Goal: Transaction & Acquisition: Purchase product/service

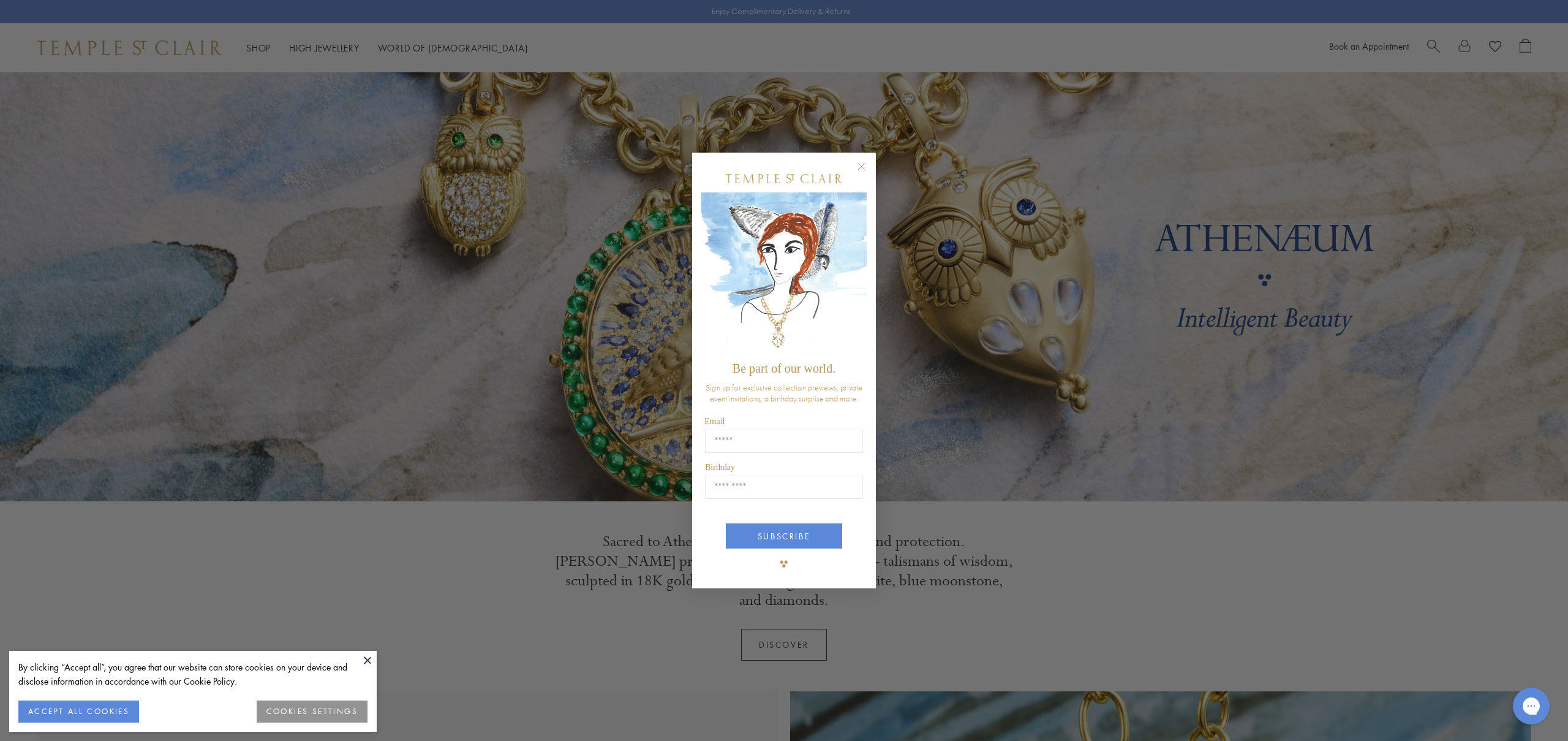
click at [852, 160] on form "Be part of our world. Sign up for exclusive collection previews, private event …" at bounding box center [784, 370] width 184 height 436
click at [864, 167] on circle "Close dialog" at bounding box center [861, 166] width 14 height 14
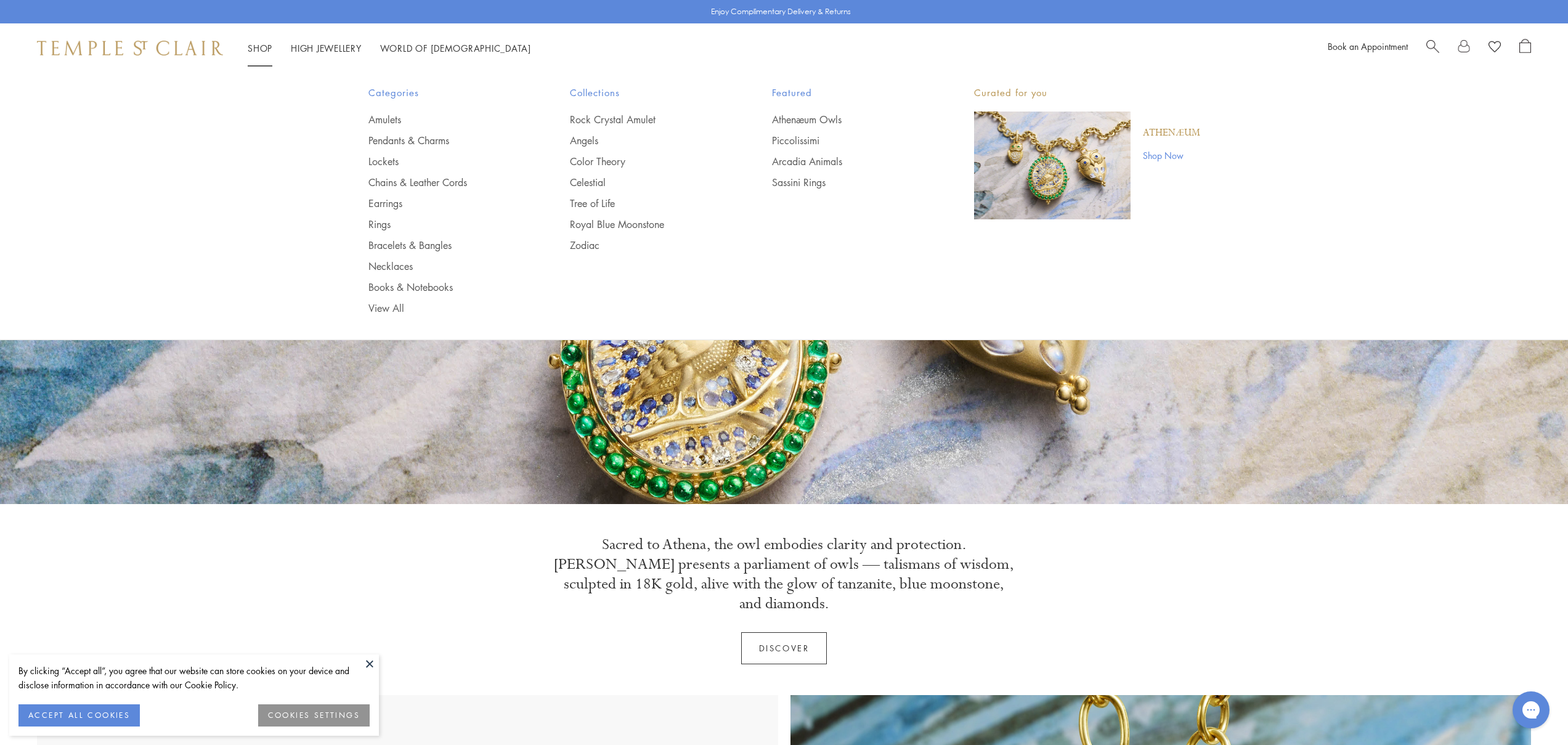
click at [262, 48] on link "Shop Shop" at bounding box center [259, 47] width 24 height 13
click at [418, 141] on link "Pendants & Charms" at bounding box center [445, 140] width 153 height 14
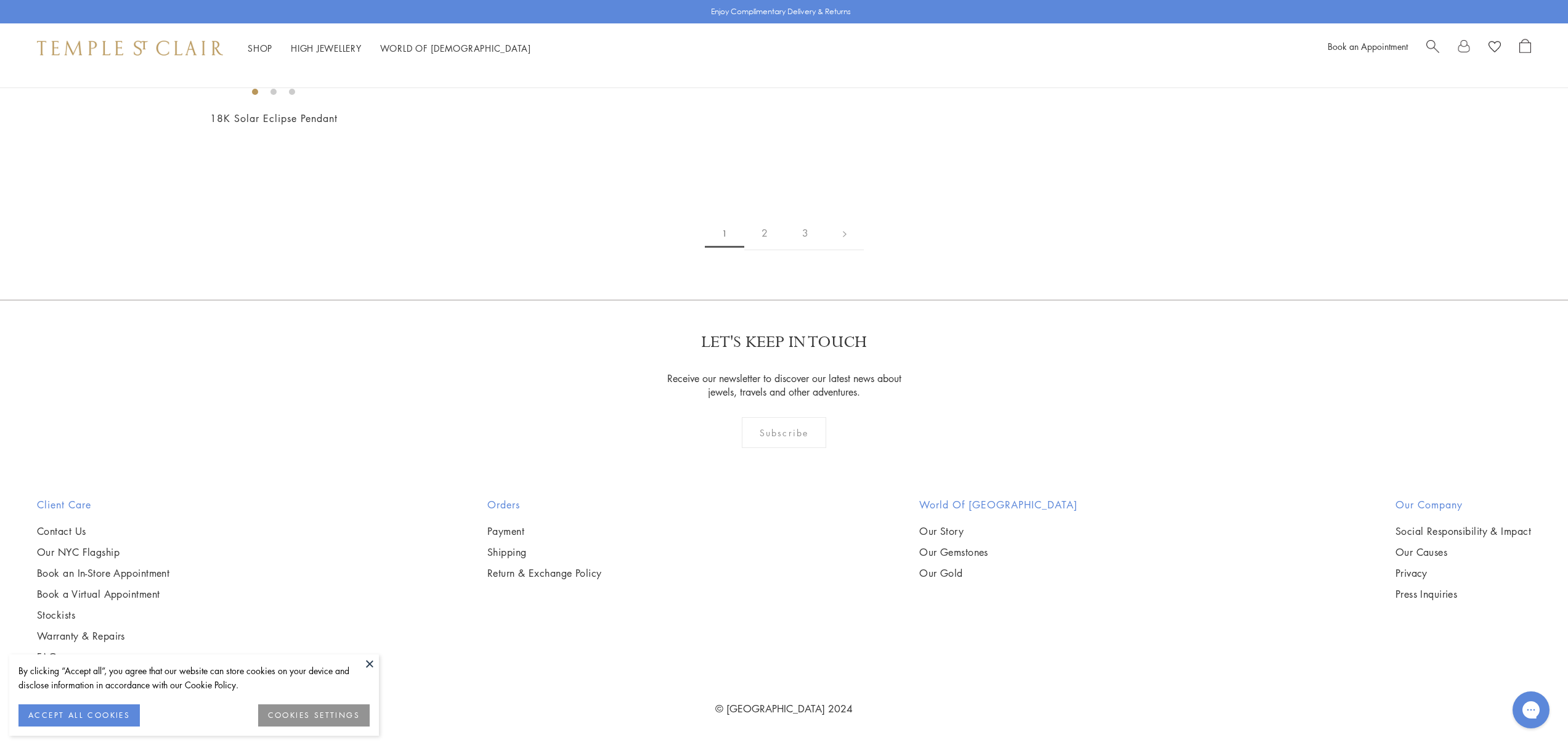
scroll to position [8725, 0]
click at [0, 0] on img at bounding box center [0, 0] width 0 height 0
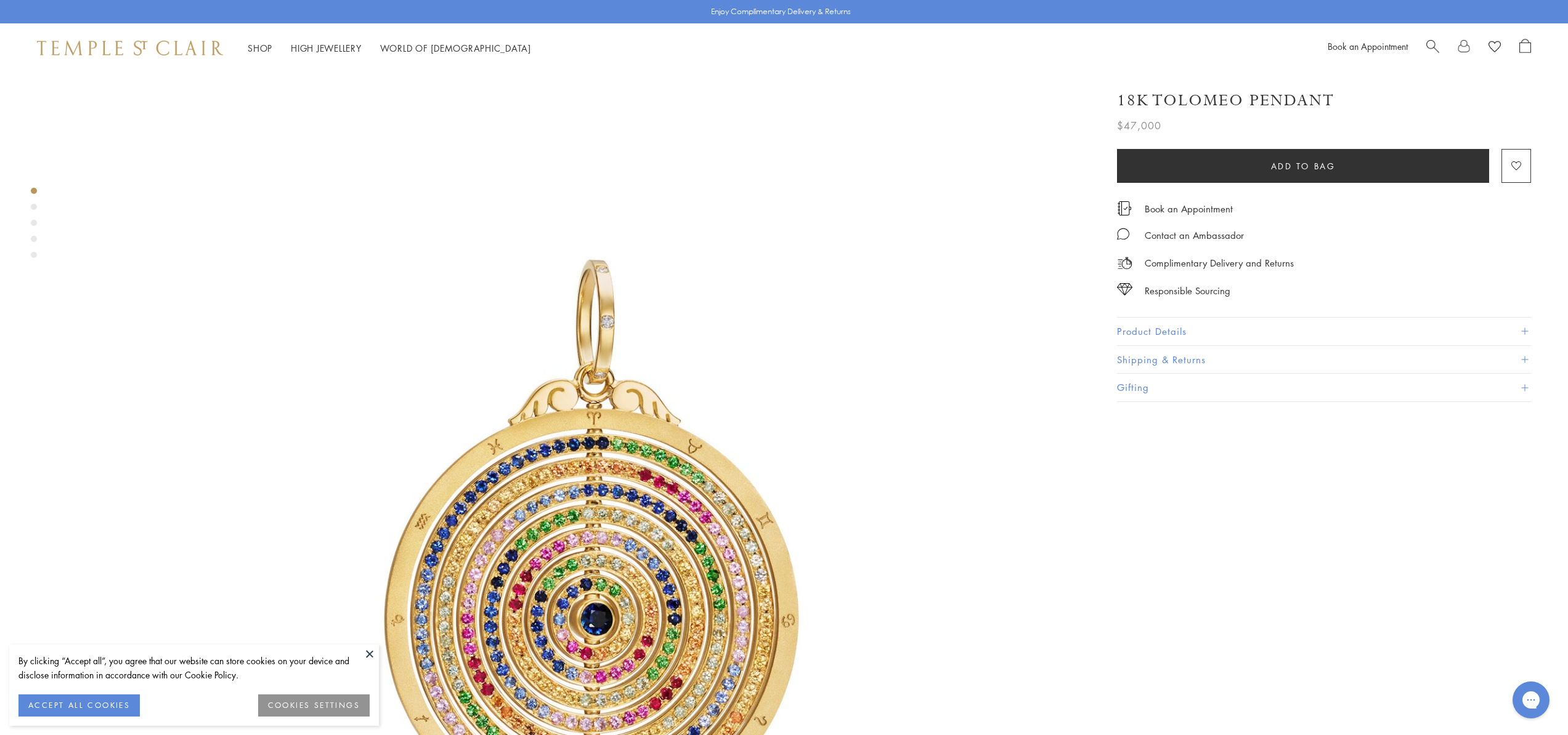
click at [1163, 325] on button "Product Details" at bounding box center [1324, 332] width 414 height 28
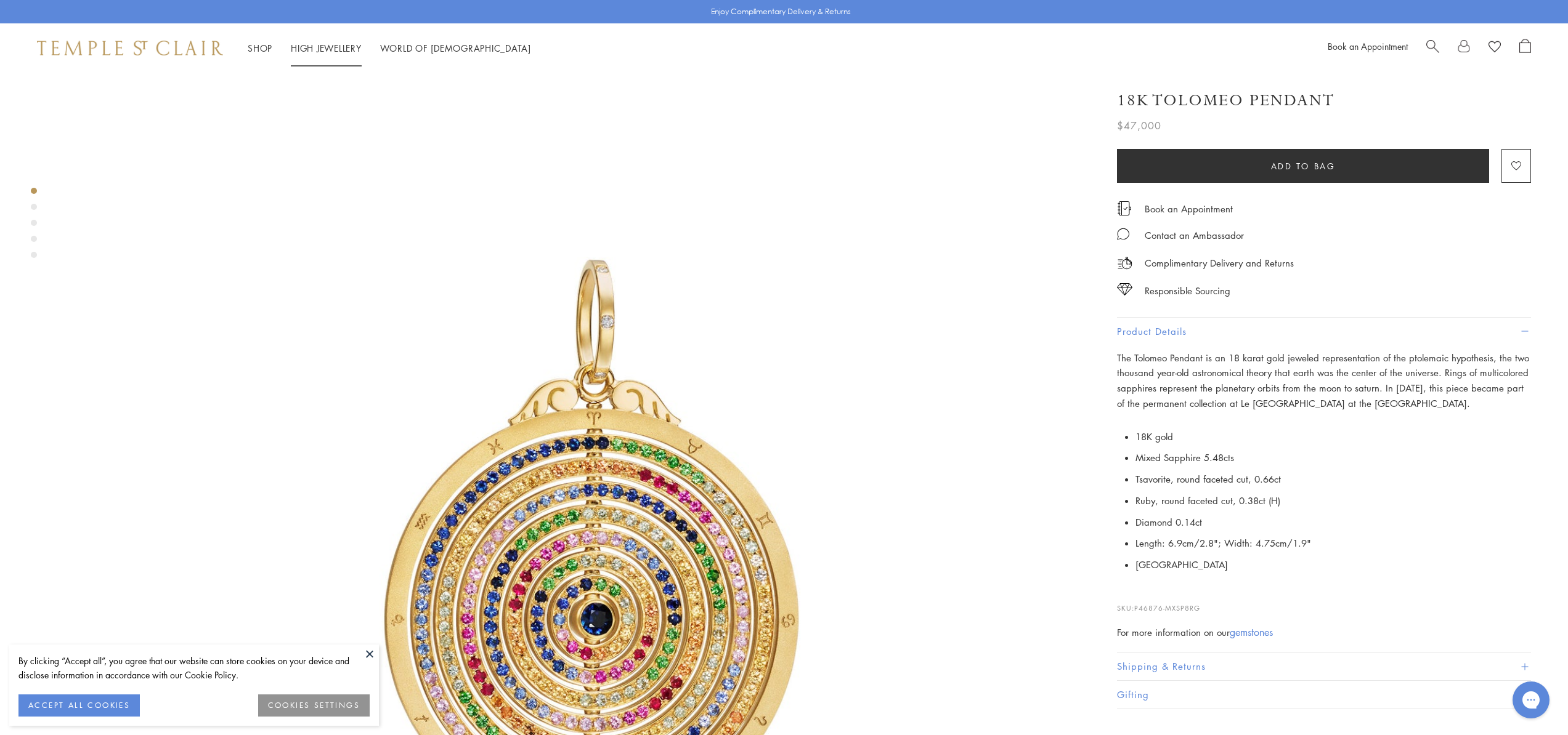
click at [340, 41] on li "High Jewellery High Jewellery" at bounding box center [326, 48] width 71 height 15
click at [337, 49] on link "High Jewellery High Jewellery" at bounding box center [326, 47] width 71 height 13
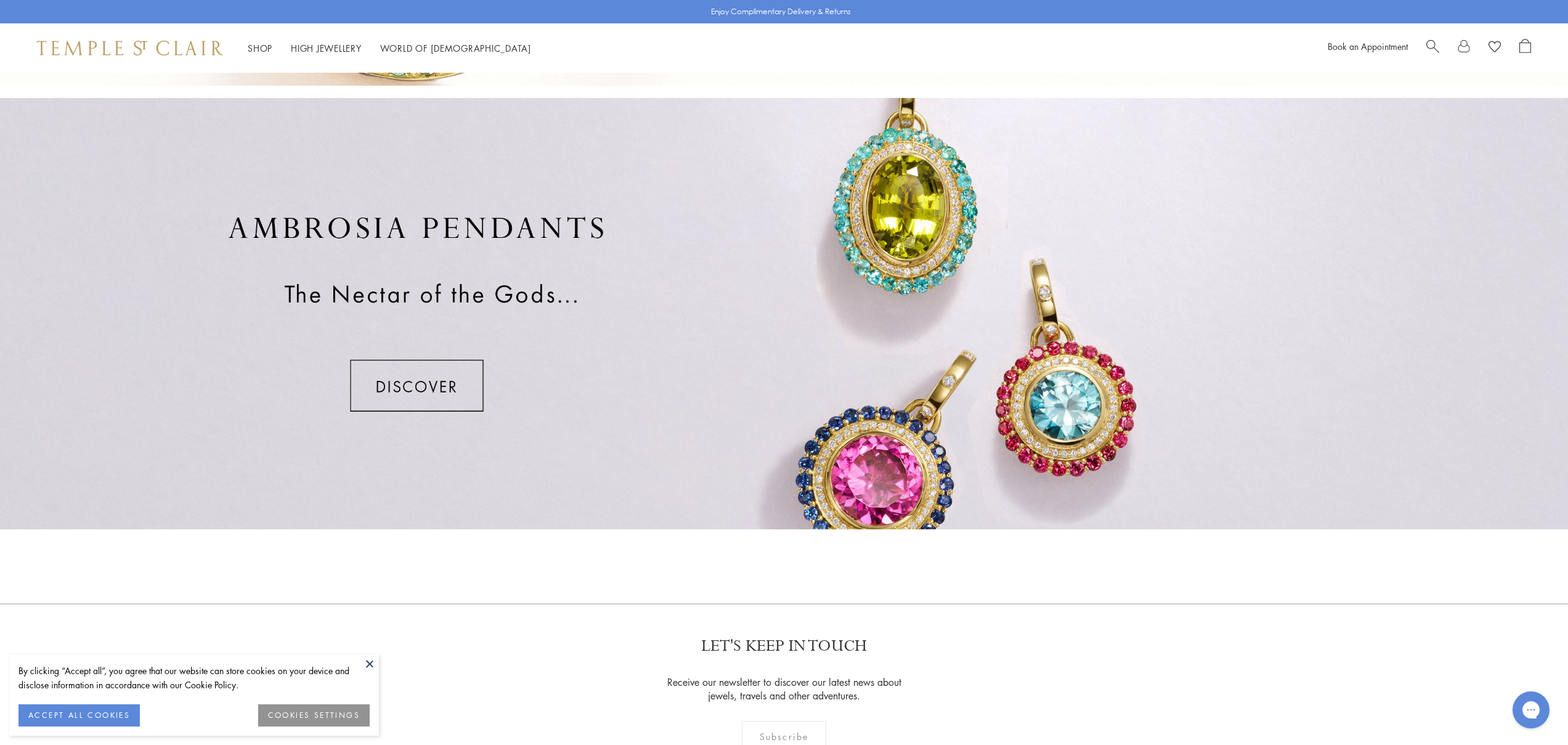
scroll to position [863, 0]
click at [425, 395] on div at bounding box center [784, 313] width 1568 height 432
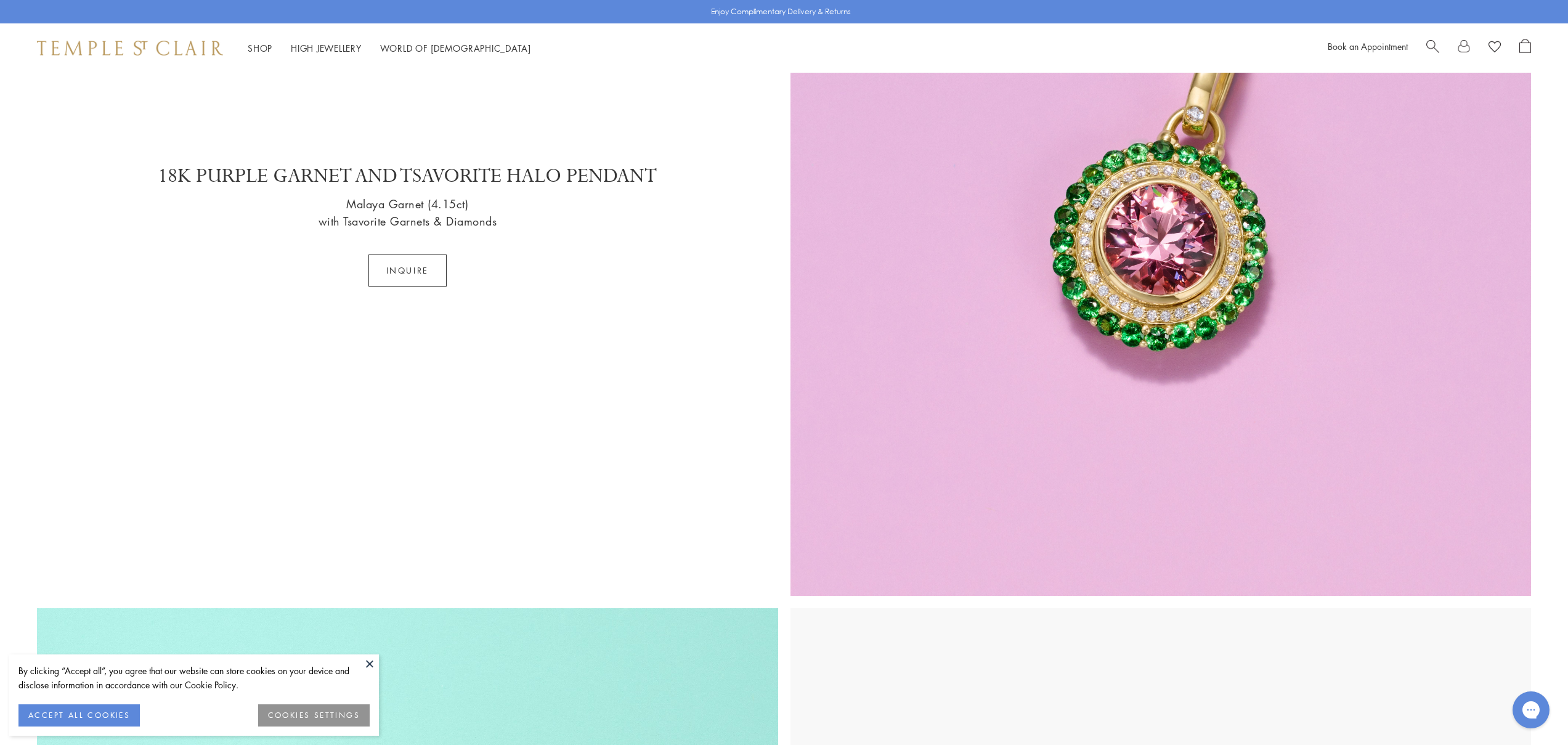
scroll to position [2169, 0]
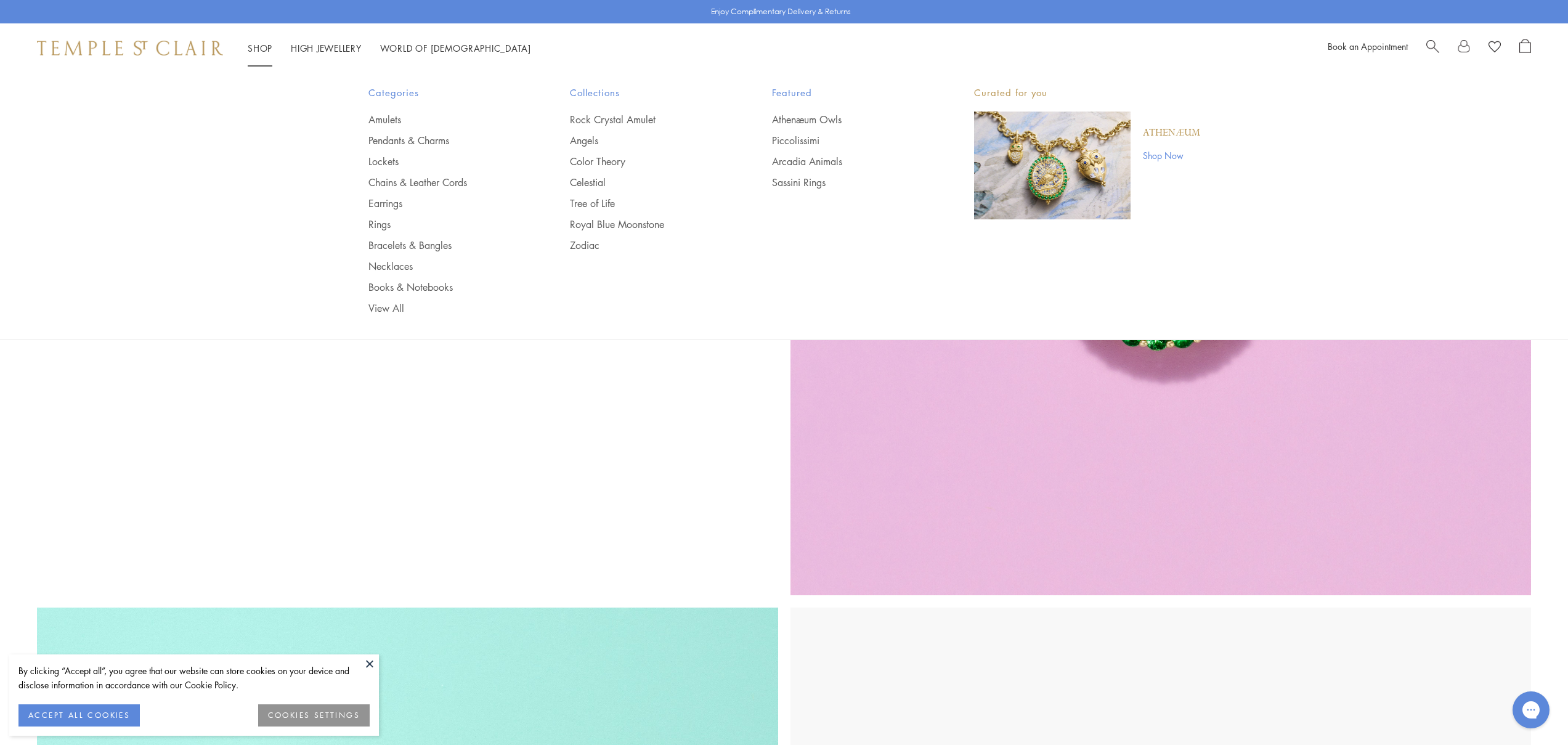
click at [269, 45] on link "Shop Shop" at bounding box center [259, 47] width 24 height 13
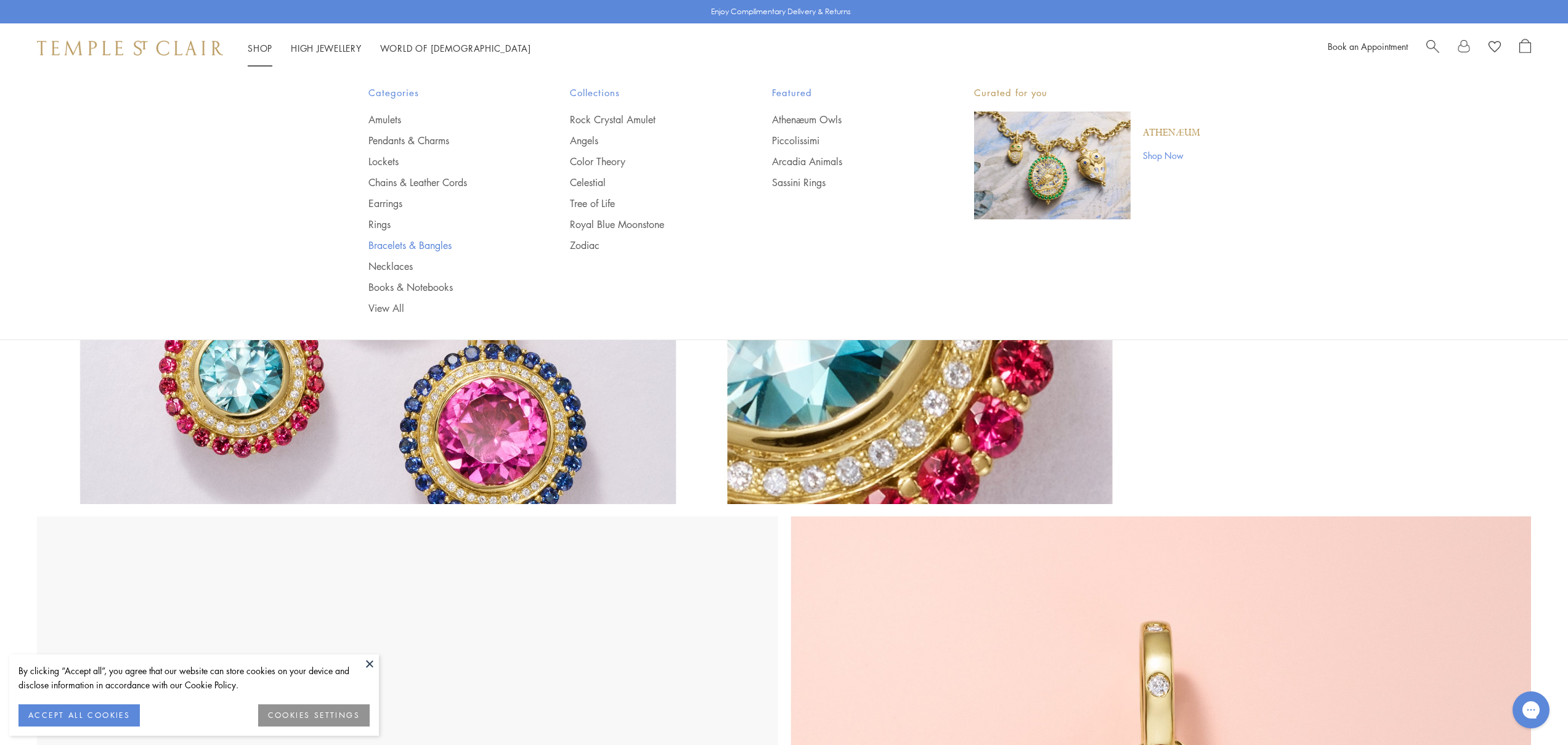
click at [404, 247] on link "Bracelets & Bangles" at bounding box center [445, 245] width 153 height 14
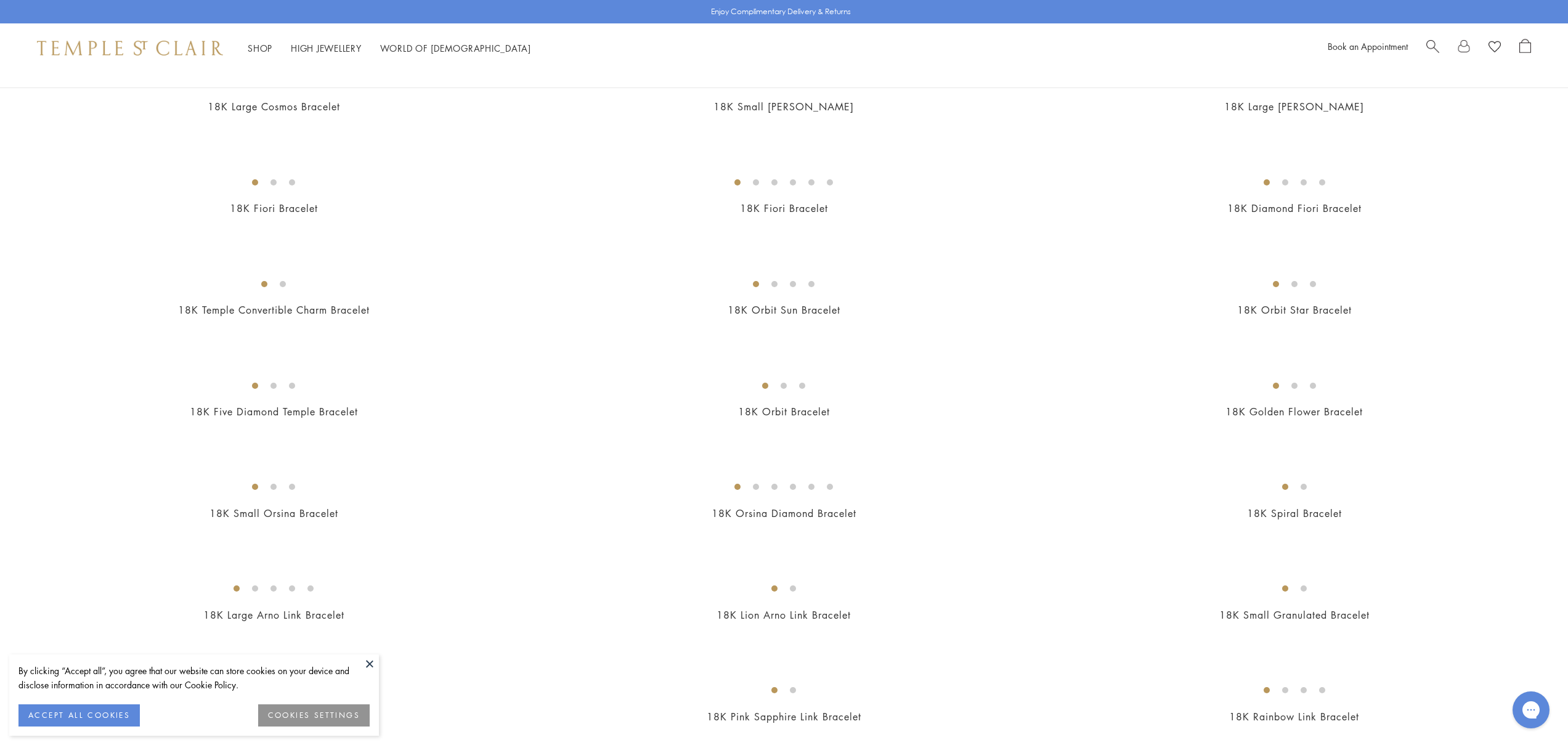
scroll to position [271, 0]
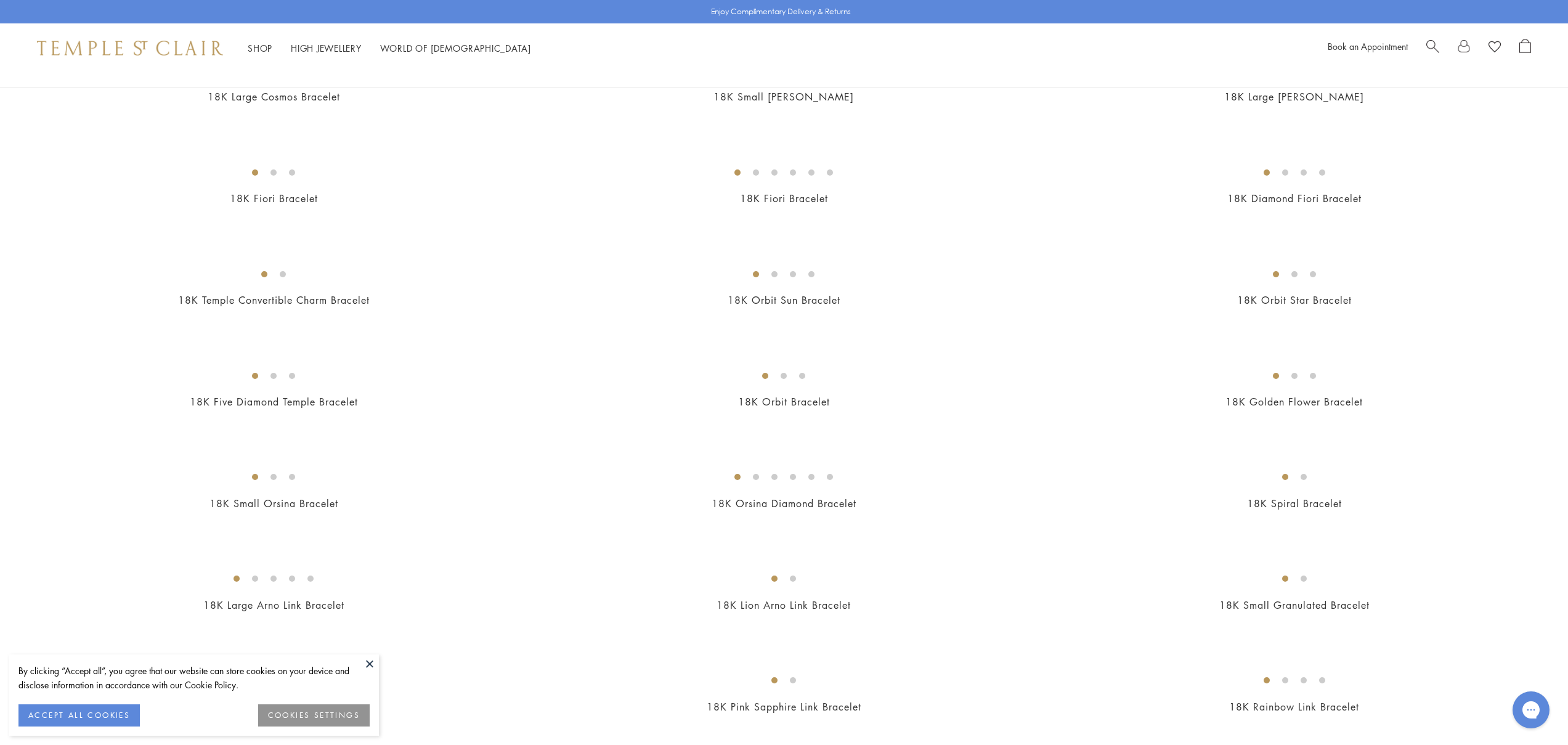
click at [0, 0] on img at bounding box center [0, 0] width 0 height 0
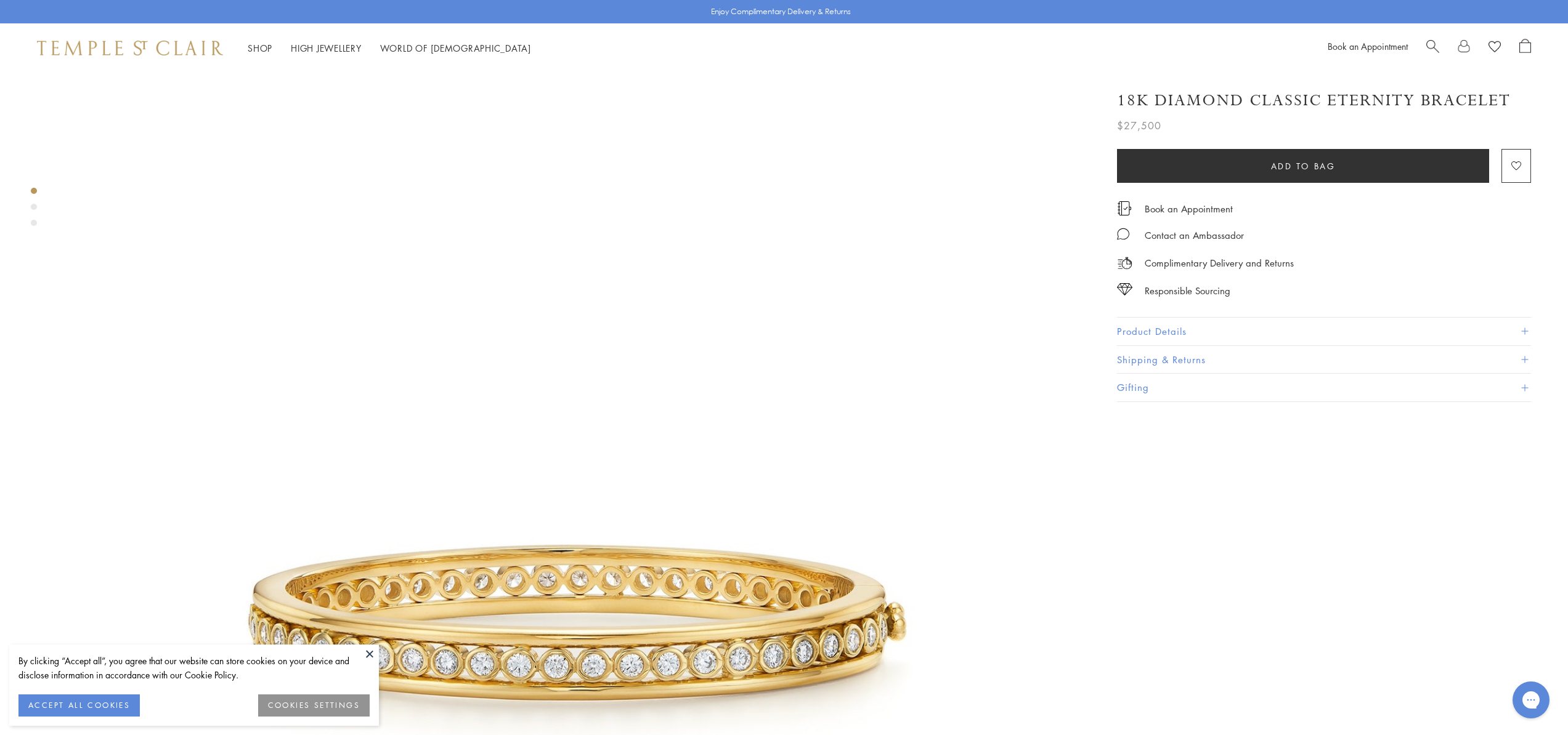
click at [1124, 332] on button "Product Details" at bounding box center [1324, 332] width 414 height 28
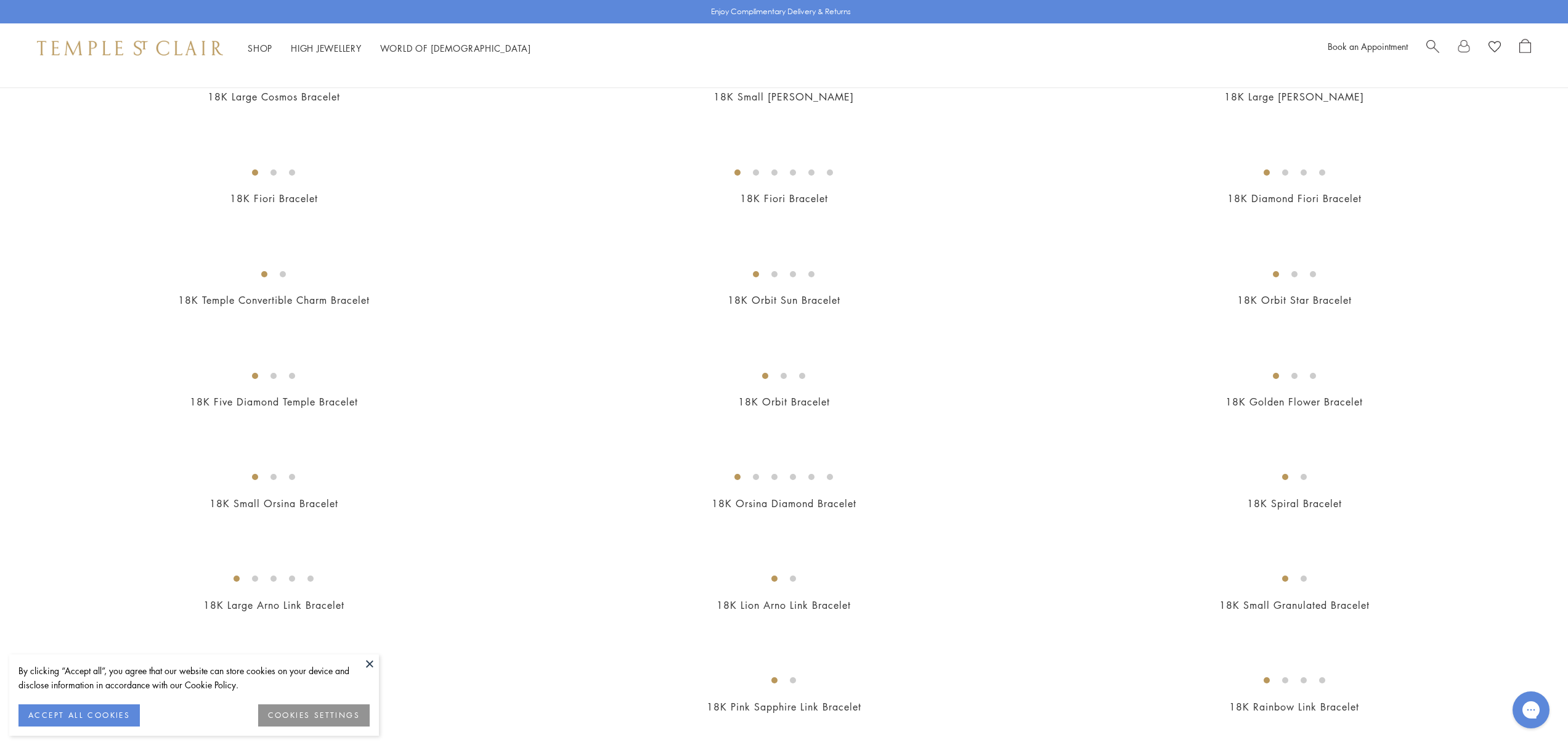
click at [0, 0] on img at bounding box center [0, 0] width 0 height 0
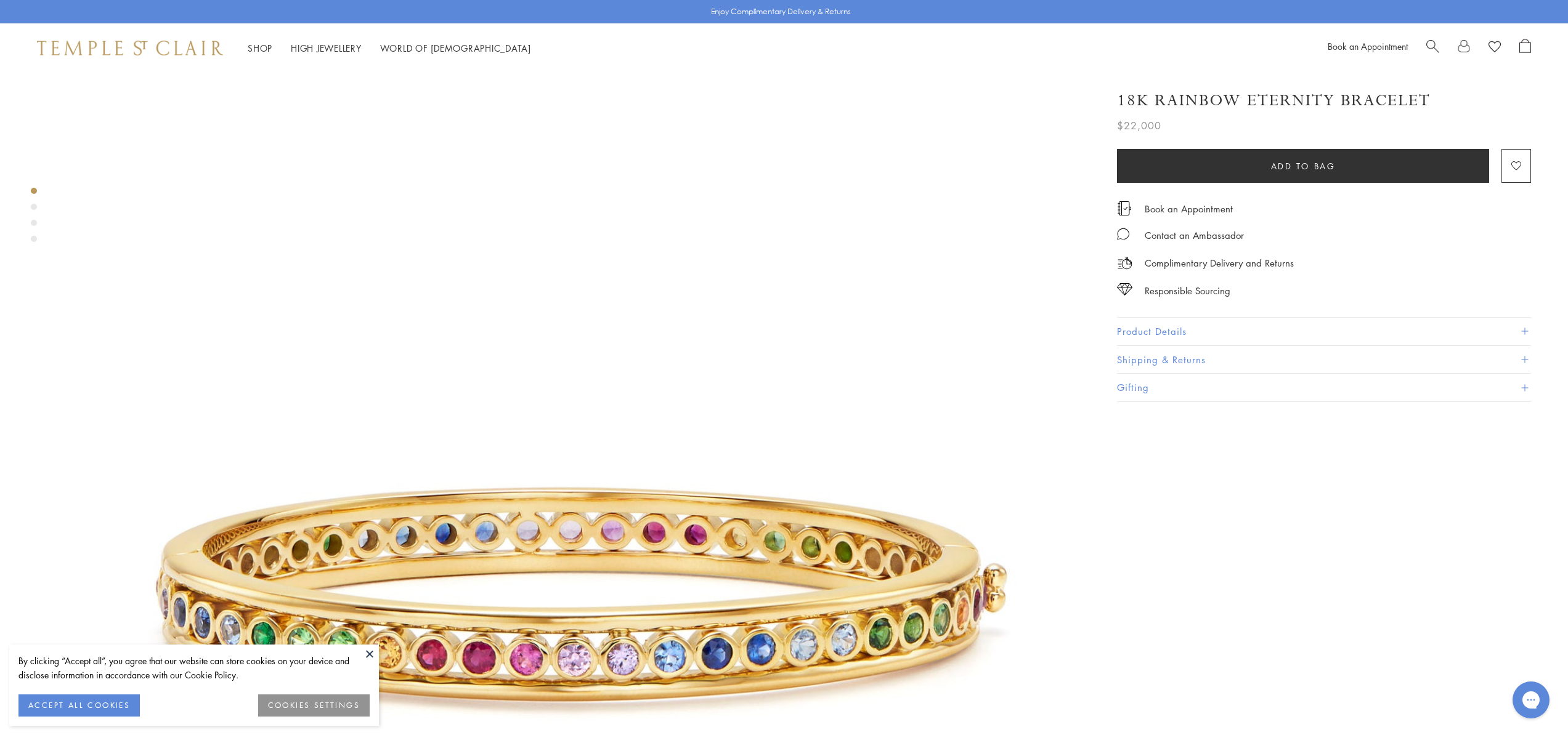
click at [1136, 318] on button "Product Details" at bounding box center [1324, 332] width 414 height 28
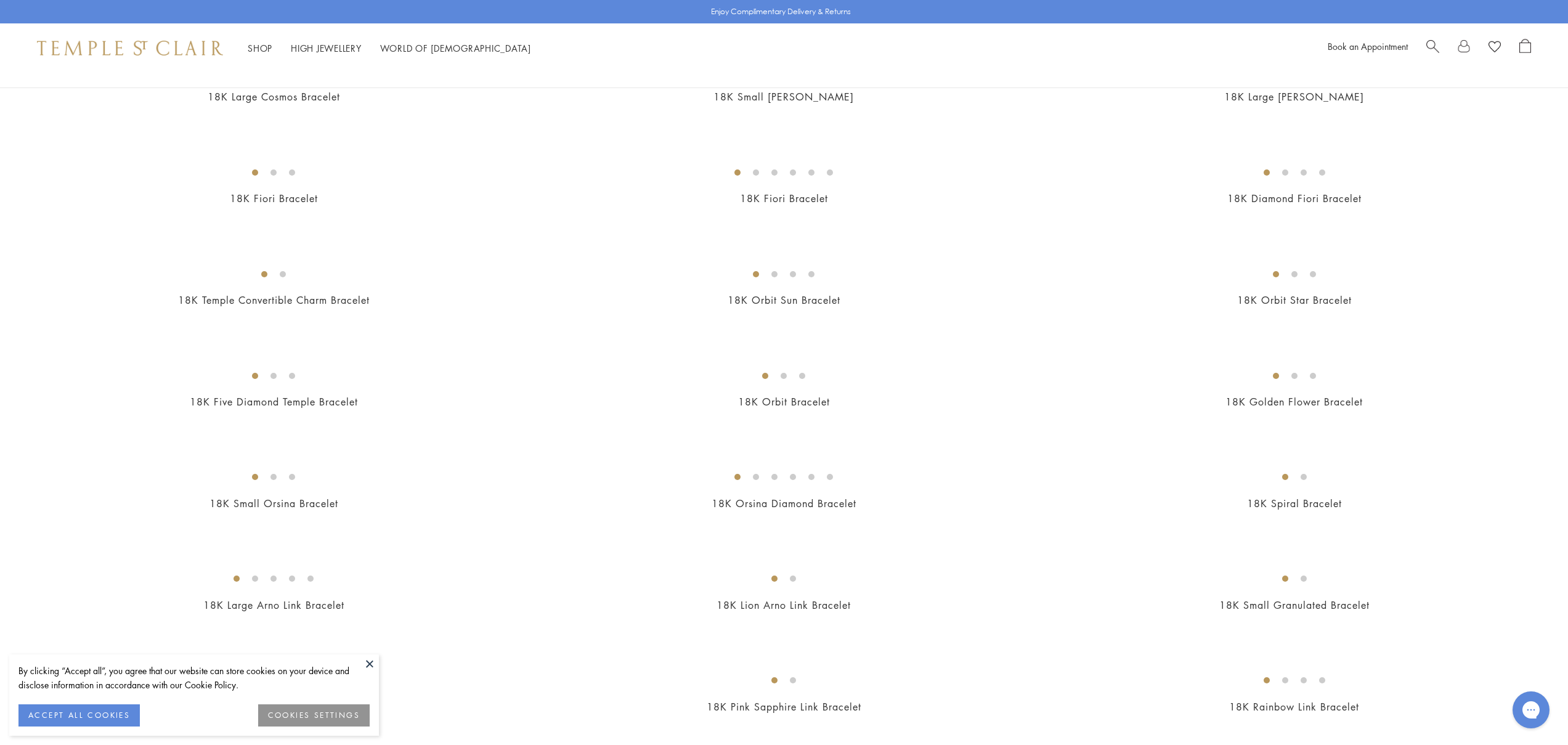
click at [0, 0] on img at bounding box center [0, 0] width 0 height 0
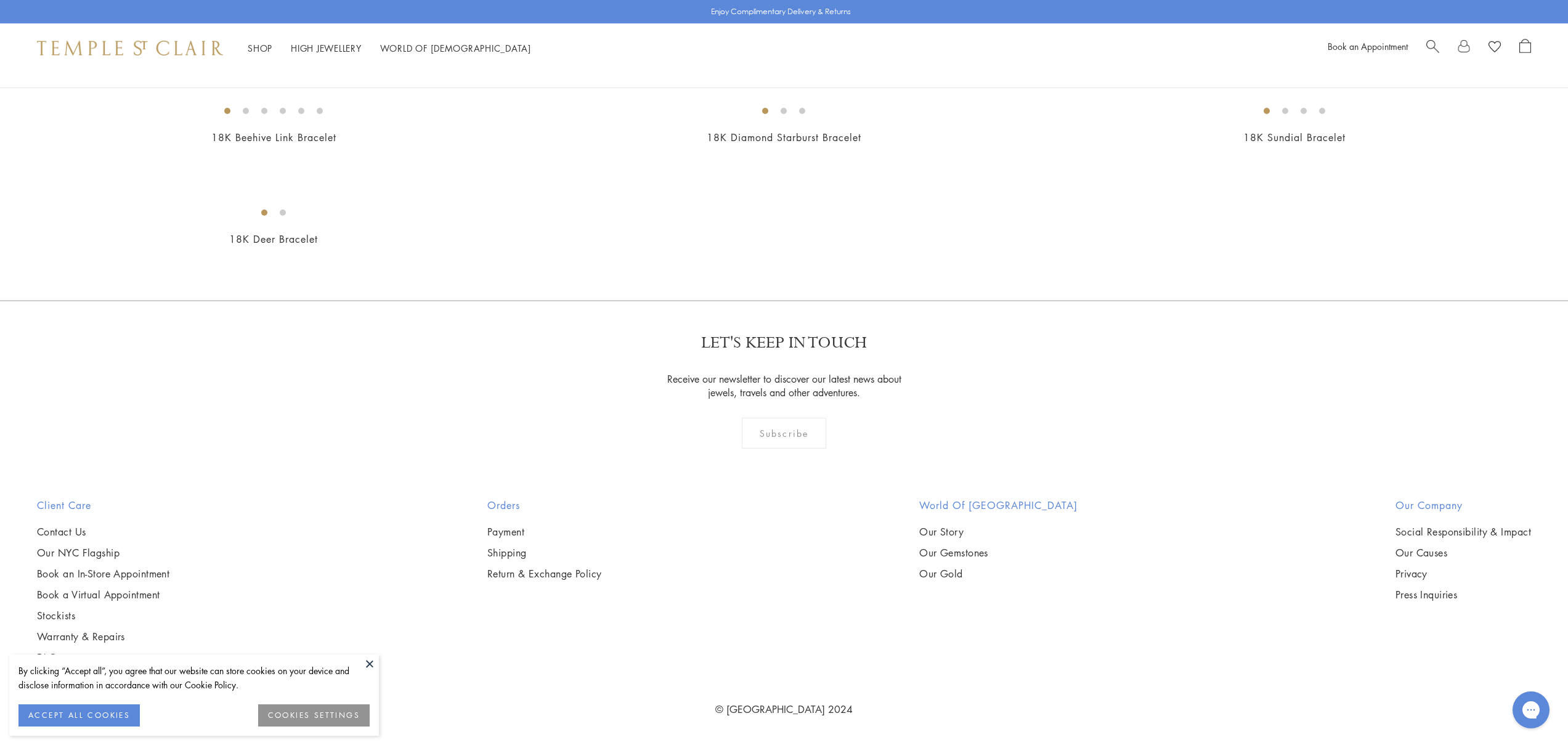
scroll to position [5200, 0]
click at [0, 0] on img at bounding box center [0, 0] width 0 height 0
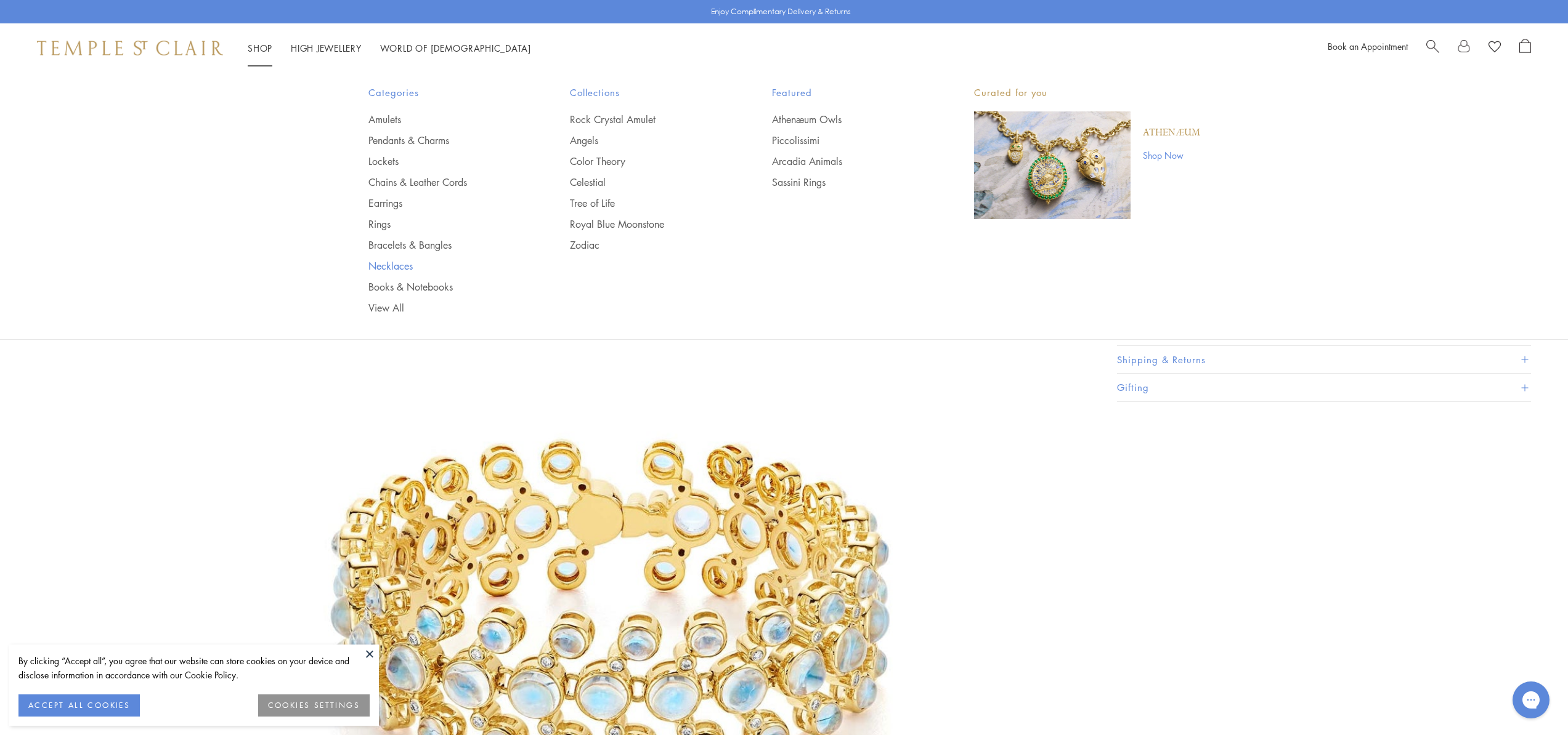
click at [395, 270] on link "Necklaces" at bounding box center [445, 266] width 153 height 14
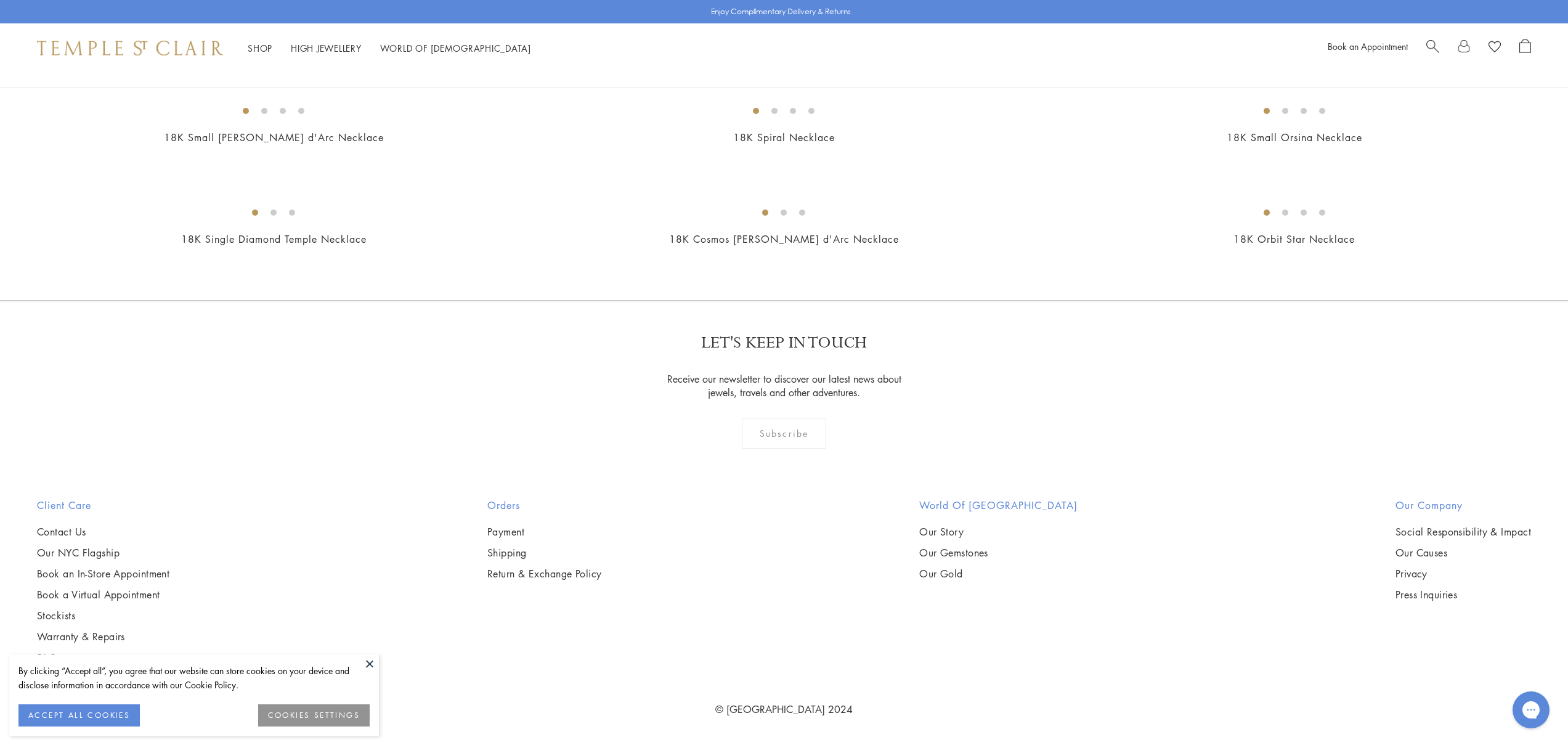
scroll to position [7285, 0]
